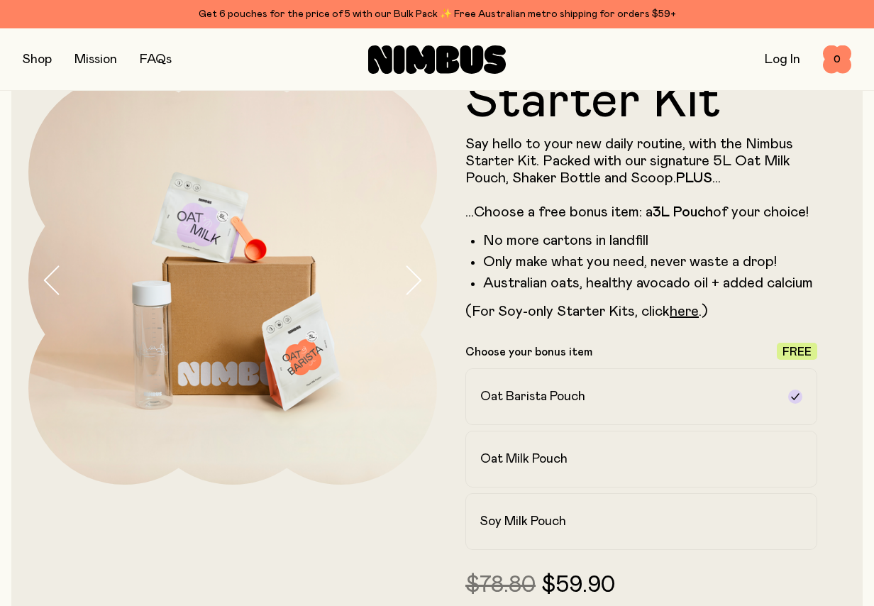
scroll to position [235, 0]
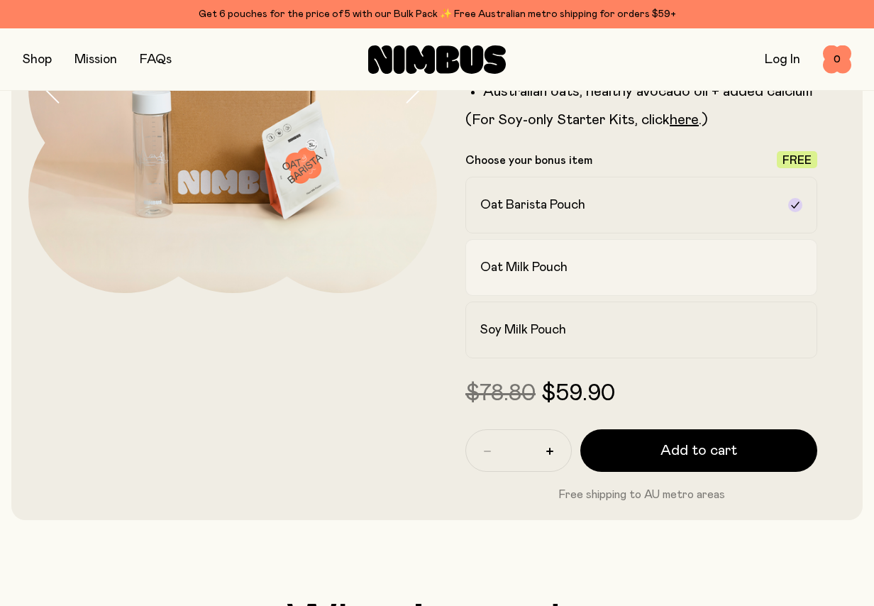
click at [583, 285] on label "Oat Milk Pouch" at bounding box center [641, 267] width 352 height 57
click at [602, 331] on div "Soy Milk Pouch" at bounding box center [628, 329] width 297 height 17
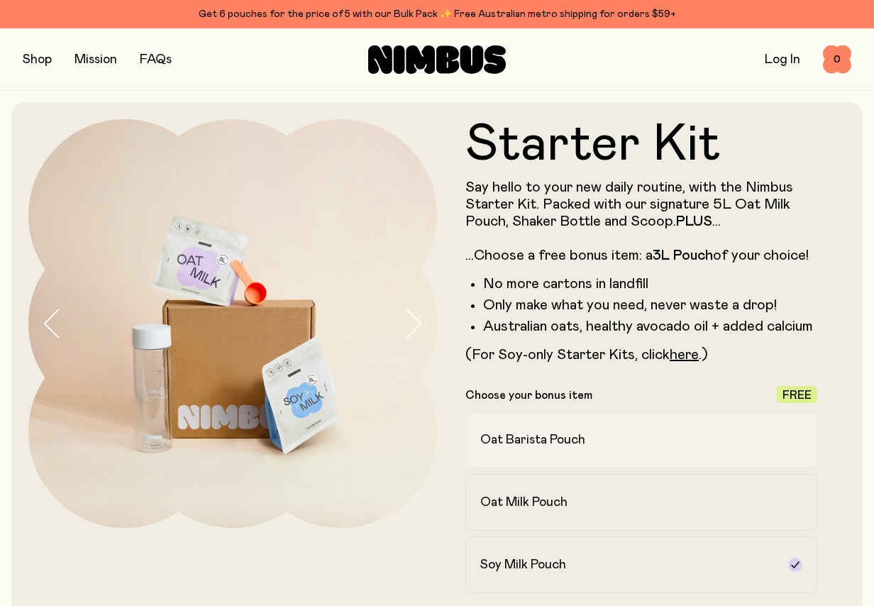
scroll to position [0, 0]
click at [578, 451] on label "Oat Barista Pouch" at bounding box center [641, 440] width 352 height 57
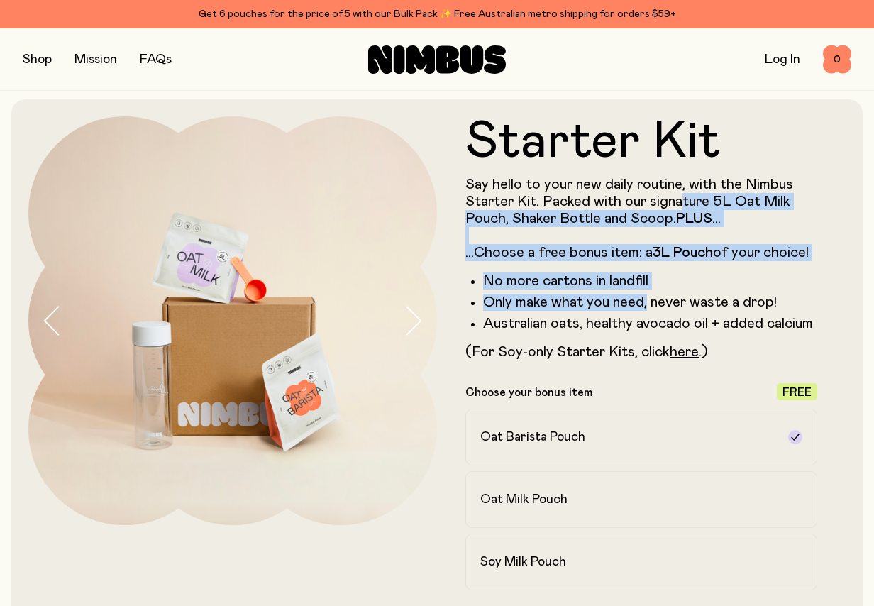
drag, startPoint x: 681, startPoint y: 204, endPoint x: 647, endPoint y: 294, distance: 96.3
click at [647, 294] on div "Say hello to your new daily routine, with the Nimbus Starter Kit. Packed with o…" at bounding box center [641, 268] width 352 height 184
click at [647, 294] on li "Only make what you need, never waste a drop!" at bounding box center [650, 302] width 334 height 17
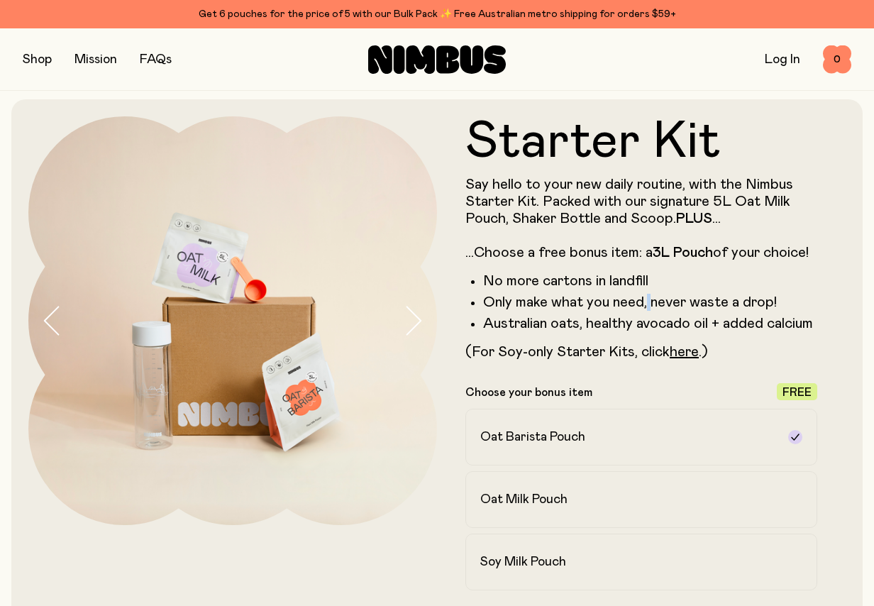
click at [647, 294] on li "Only make what you need, never waste a drop!" at bounding box center [650, 302] width 334 height 17
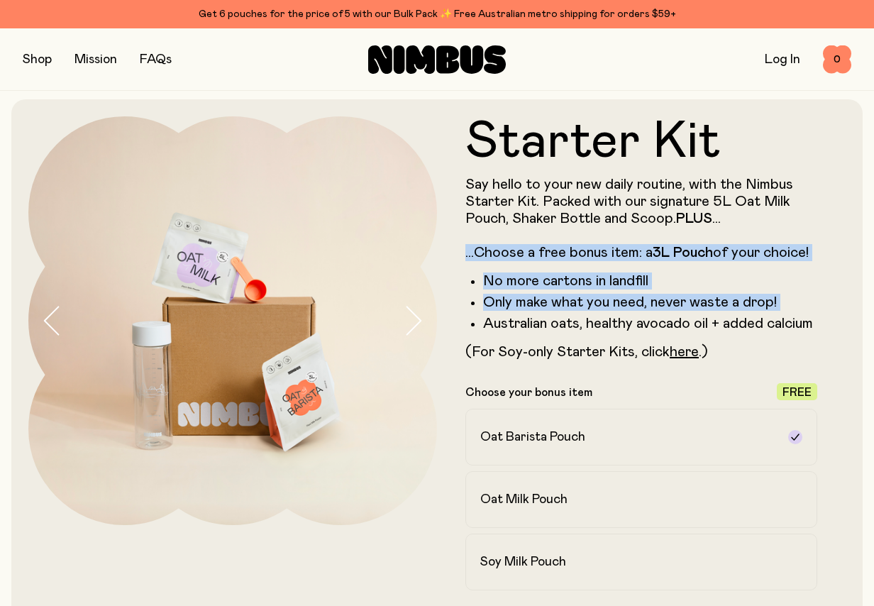
drag, startPoint x: 647, startPoint y: 294, endPoint x: 624, endPoint y: 258, distance: 42.5
click at [624, 258] on div "Say hello to your new daily routine, with the Nimbus Starter Kit. Packed with o…" at bounding box center [641, 268] width 352 height 184
click at [624, 258] on p "Say hello to your new daily routine, with the Nimbus Starter Kit. Packed with o…" at bounding box center [641, 218] width 352 height 85
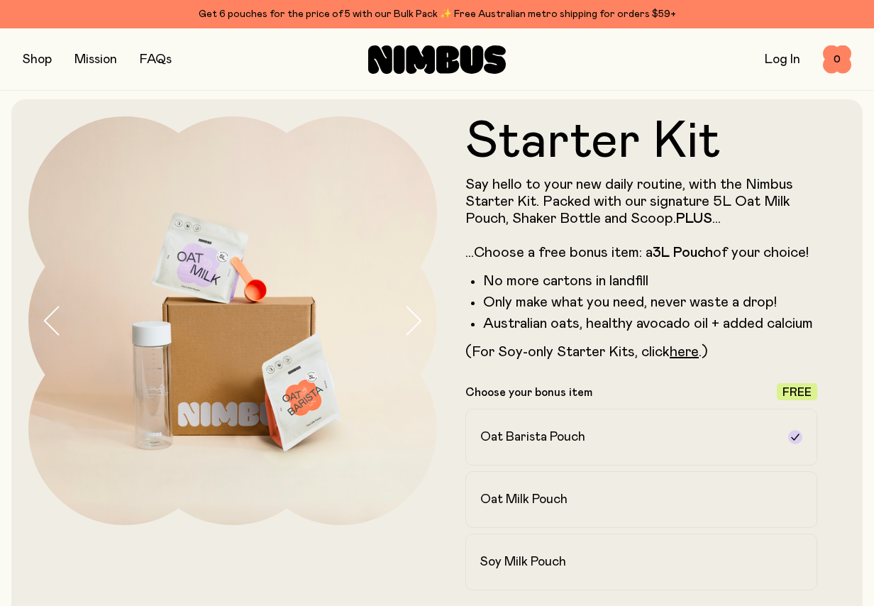
click at [623, 255] on p "Say hello to your new daily routine, with the Nimbus Starter Kit. Packed with o…" at bounding box center [641, 218] width 352 height 85
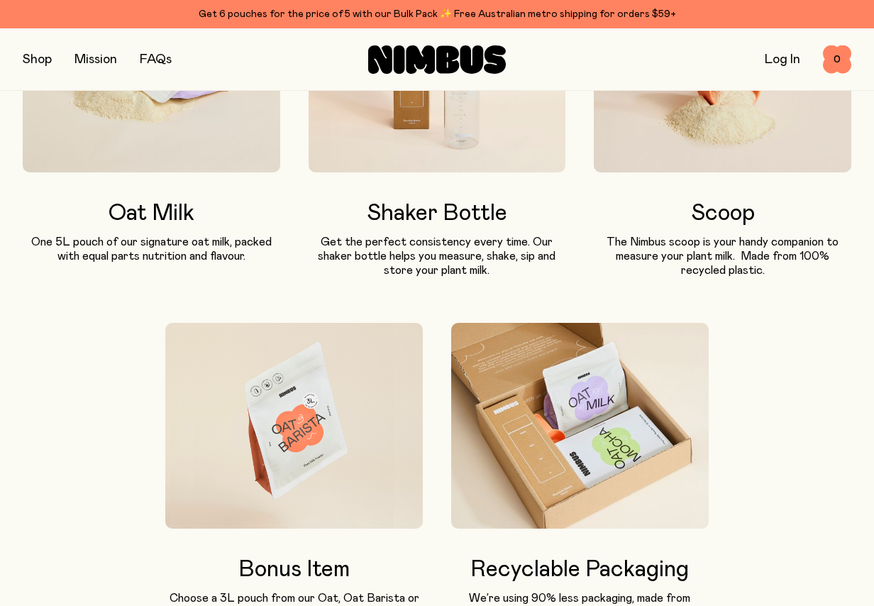
scroll to position [1108, 0]
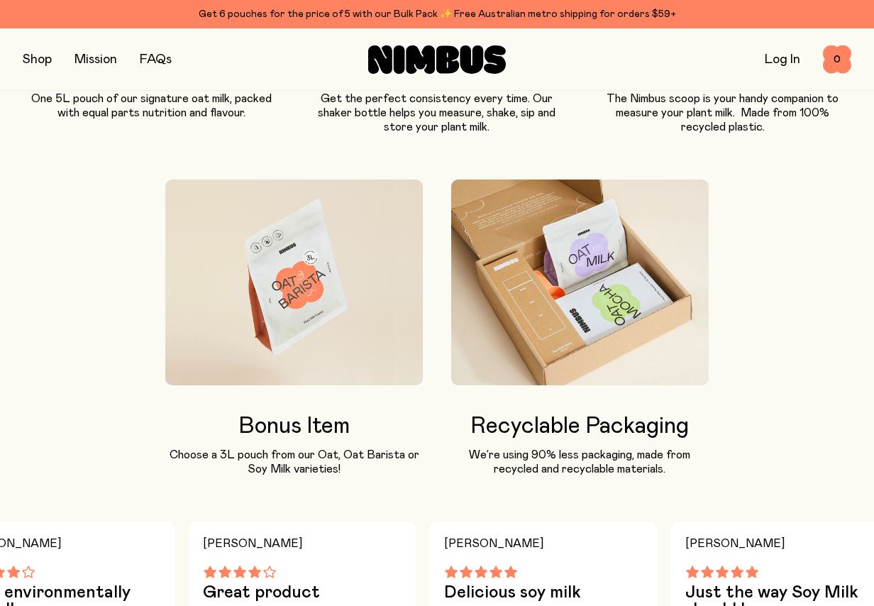
click at [56, 60] on div "Shop Mission FAQs" at bounding box center [161, 60] width 276 height 20
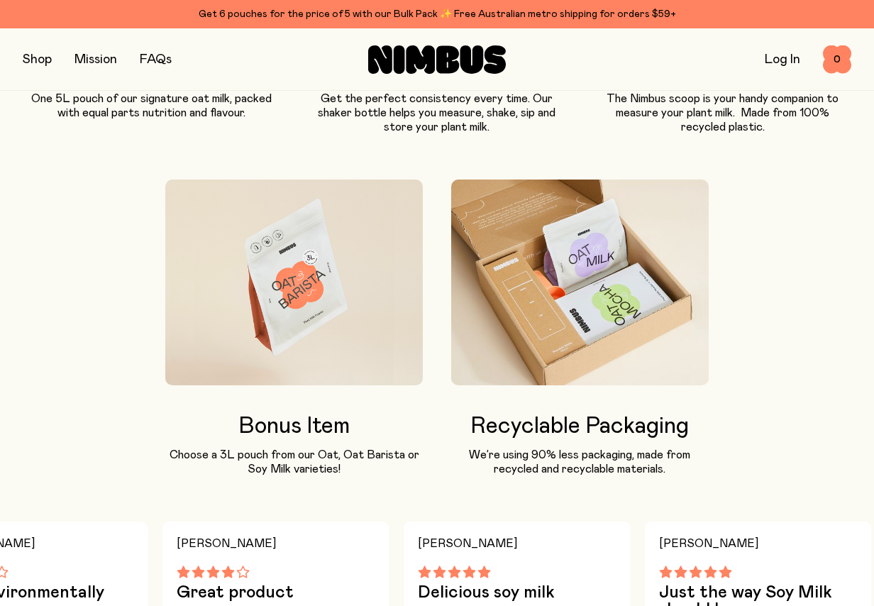
click at [43, 61] on button "button" at bounding box center [37, 60] width 29 height 20
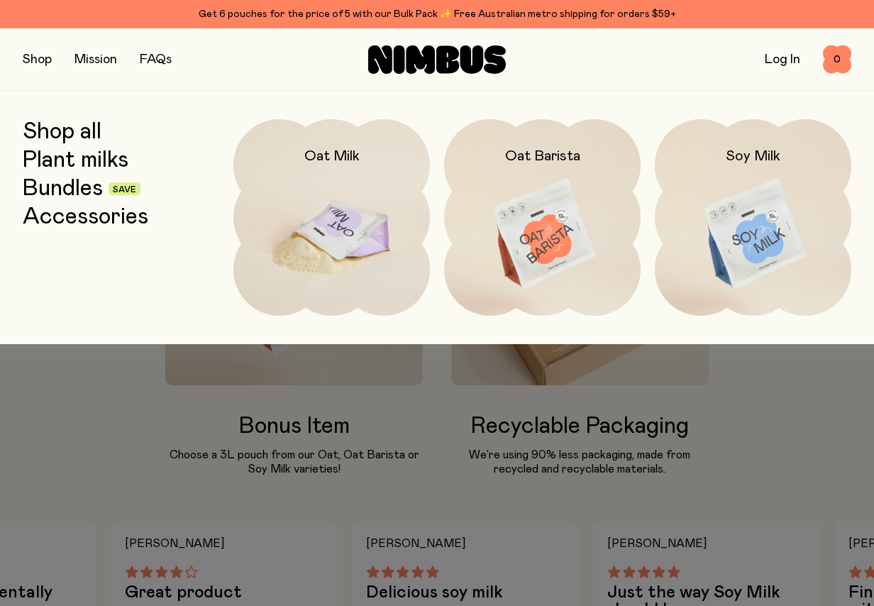
click at [384, 253] on img at bounding box center [331, 234] width 197 height 231
